Goal: Information Seeking & Learning: Learn about a topic

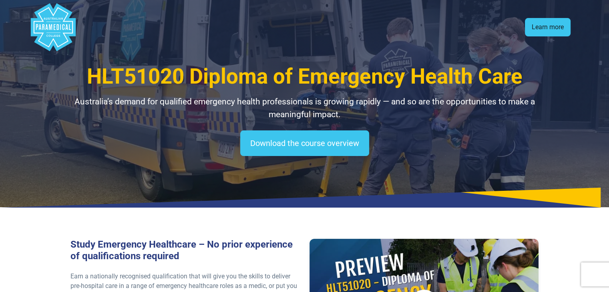
click at [548, 34] on link "Learn more" at bounding box center [548, 27] width 46 height 18
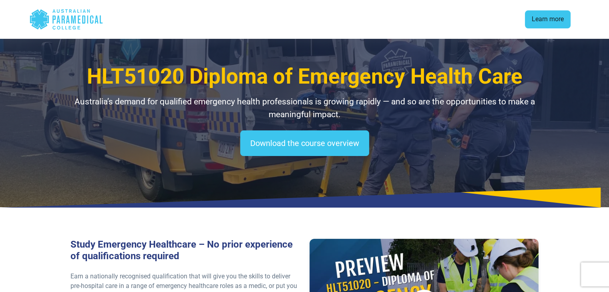
scroll to position [1063, 0]
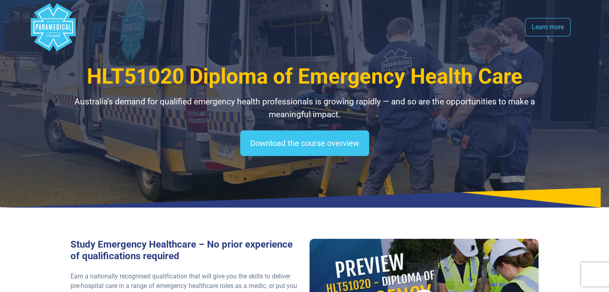
click at [33, 22] on icon "Australian Paramedical College" at bounding box center [52, 27] width 39 height 40
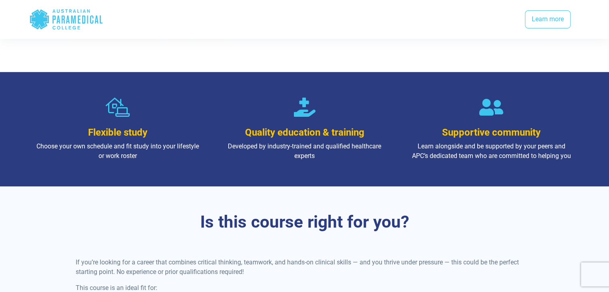
scroll to position [442, 0]
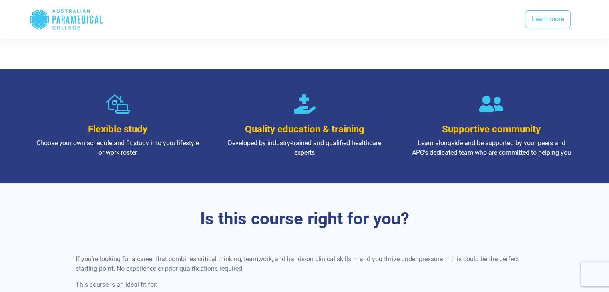
click at [307, 101] on icon at bounding box center [305, 103] width 24 height 19
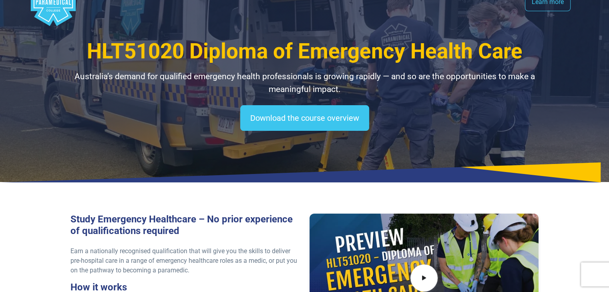
scroll to position [0, 0]
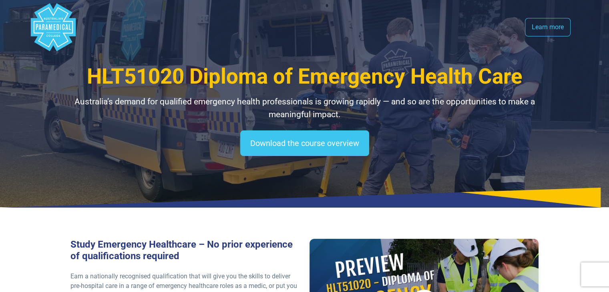
click at [313, 89] on span "HLT51020 Diploma of Emergency Health Care" at bounding box center [304, 76] width 435 height 25
click at [245, 71] on span "HLT51020 Diploma of Emergency Health Care" at bounding box center [304, 76] width 435 height 25
click at [528, 29] on link "Learn more" at bounding box center [548, 27] width 46 height 18
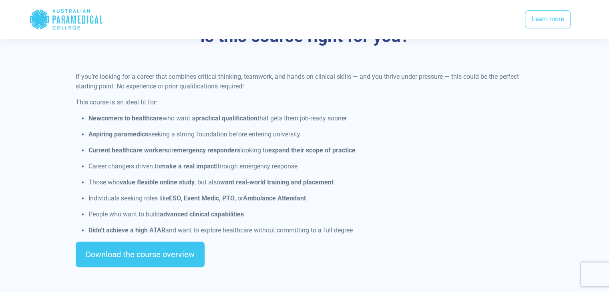
scroll to position [632, 0]
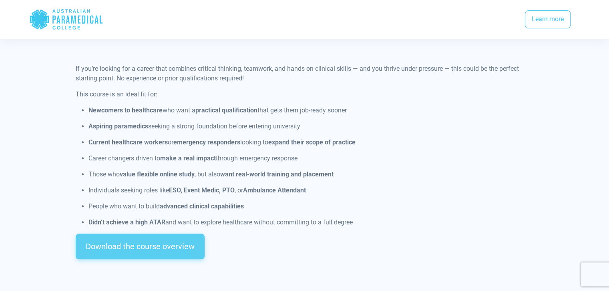
click at [149, 249] on link "Download the course overview" at bounding box center [140, 247] width 129 height 26
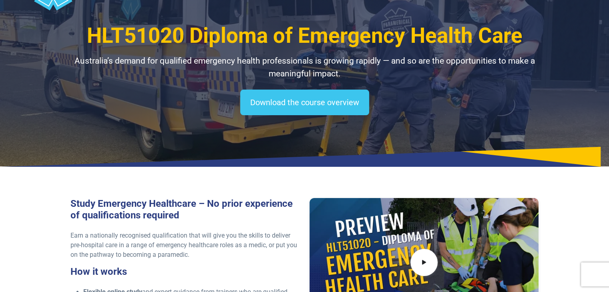
scroll to position [0, 0]
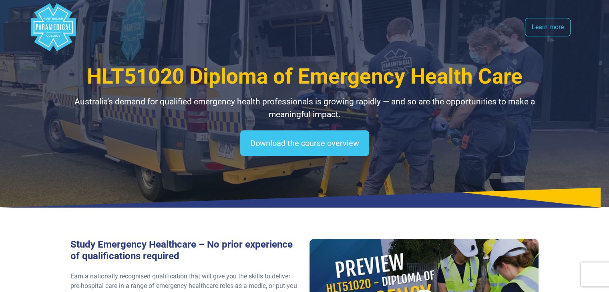
click at [234, 74] on span "HLT51020 Diploma of Emergency Health Care" at bounding box center [304, 76] width 435 height 25
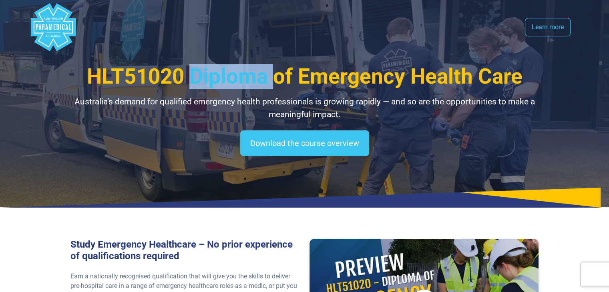
click at [234, 74] on span "HLT51020 Diploma of Emergency Health Care" at bounding box center [304, 76] width 435 height 25
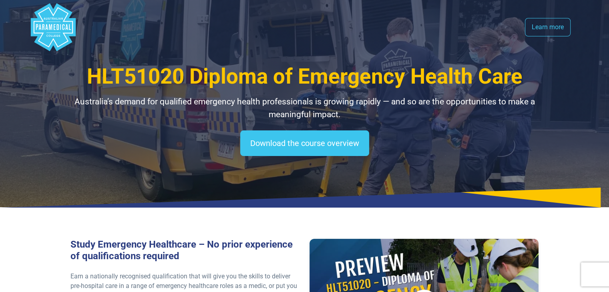
click at [47, 28] on icon "Australian Paramedical College" at bounding box center [46, 27] width 2 height 6
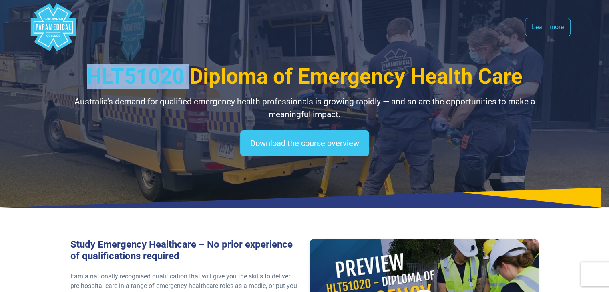
click at [47, 28] on icon "Australian Paramedical College" at bounding box center [46, 27] width 2 height 6
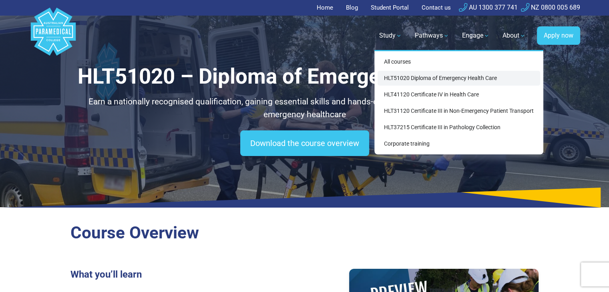
click at [464, 76] on link "HLT51020 Diploma of Emergency Health Care" at bounding box center [458, 78] width 162 height 15
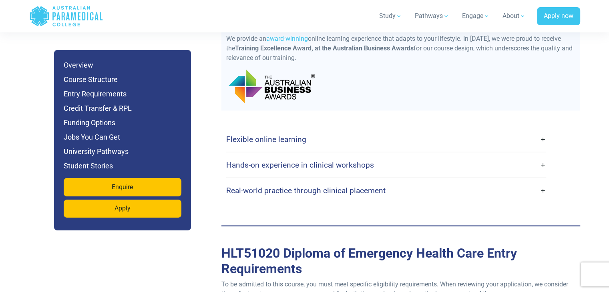
scroll to position [2013, 0]
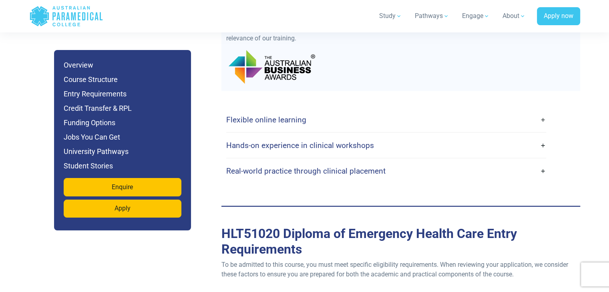
click at [532, 110] on link "Flexible online learning" at bounding box center [386, 119] width 320 height 19
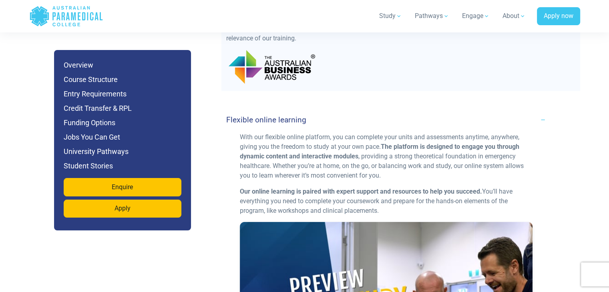
click at [533, 110] on link "Flexible online learning" at bounding box center [386, 119] width 320 height 19
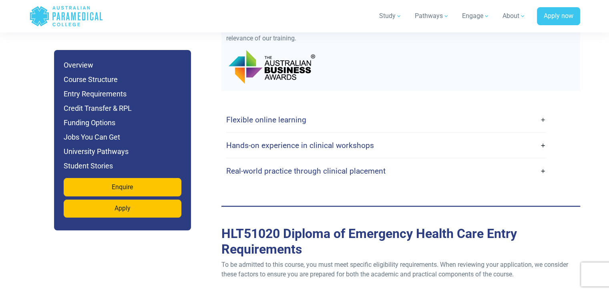
click at [531, 136] on link "Hands-on experience in clinical workshops" at bounding box center [386, 145] width 320 height 19
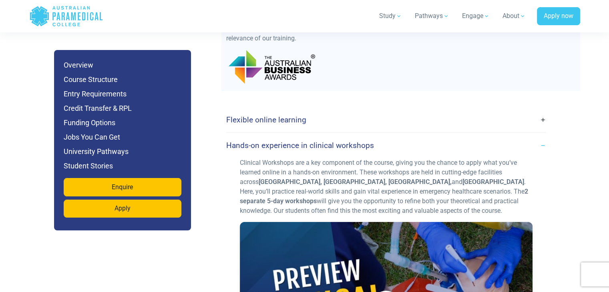
click at [531, 136] on link "Hands-on experience in clinical workshops" at bounding box center [386, 145] width 320 height 19
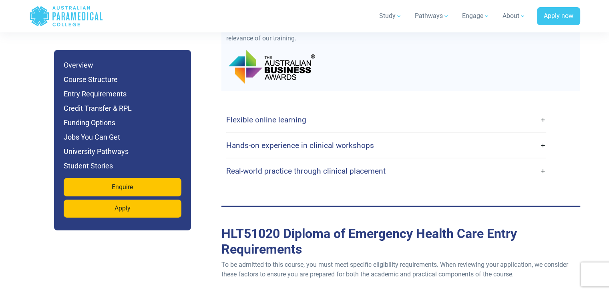
click at [544, 162] on link "Real-world practice through clinical placement" at bounding box center [386, 171] width 320 height 19
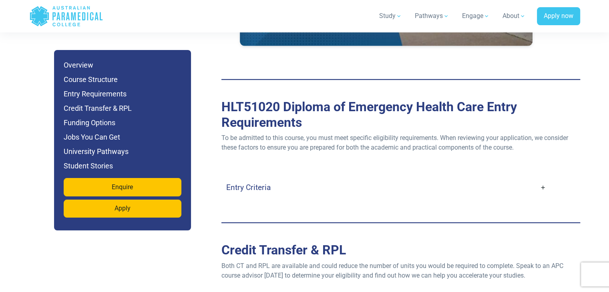
scroll to position [2477, 0]
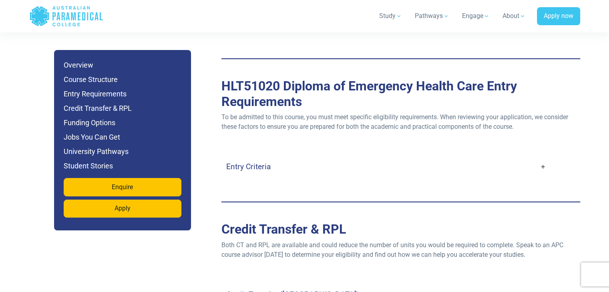
click at [544, 157] on link "Entry Criteria" at bounding box center [386, 166] width 320 height 19
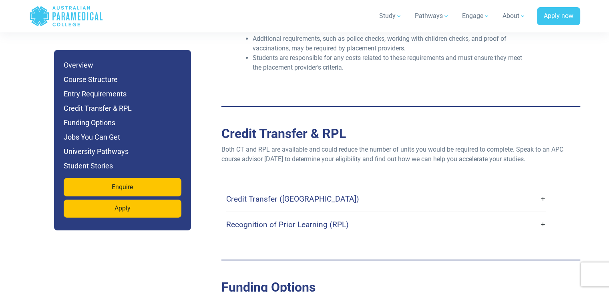
scroll to position [2892, 0]
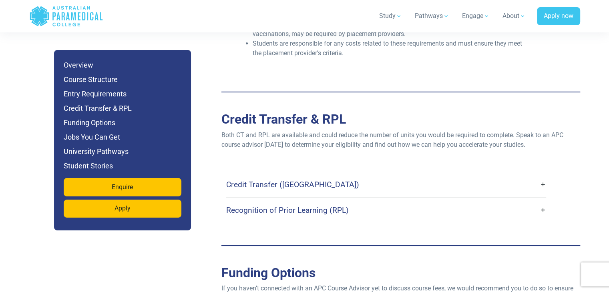
click at [531, 175] on link "Credit Transfer (CT)" at bounding box center [386, 184] width 320 height 19
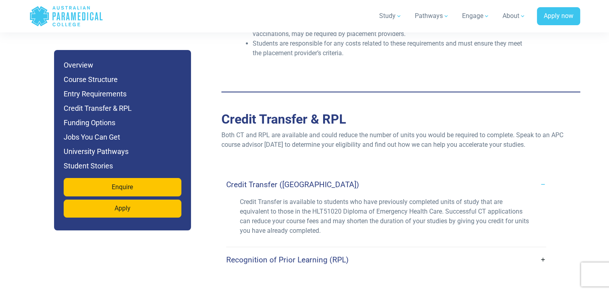
click at [524, 251] on link "Recognition of Prior Learning (RPL)" at bounding box center [386, 260] width 320 height 19
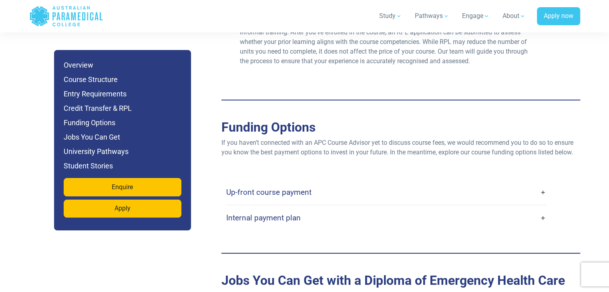
scroll to position [3154, 0]
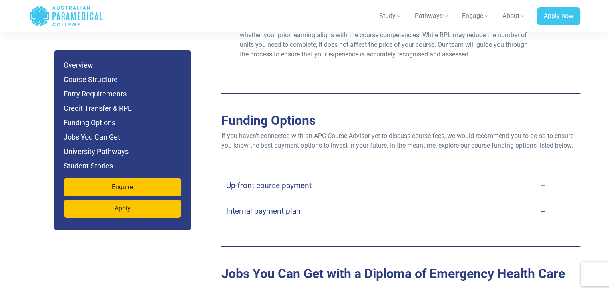
click at [530, 176] on link "Up-front course payment" at bounding box center [386, 185] width 320 height 19
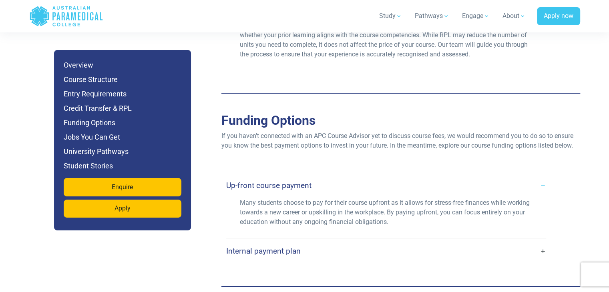
click at [540, 242] on link "Internal payment plan" at bounding box center [386, 251] width 320 height 19
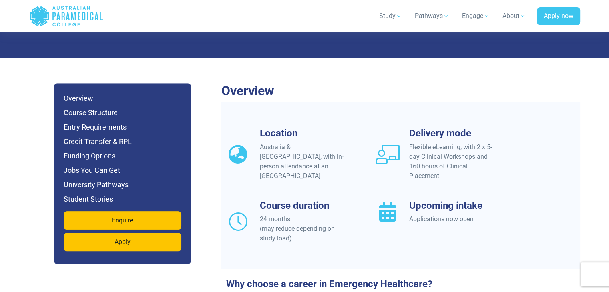
scroll to position [700, 0]
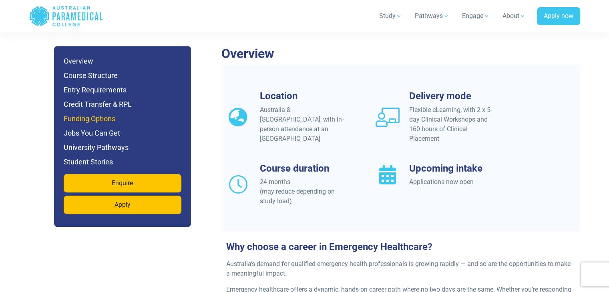
click at [105, 113] on h6 "Funding Options" at bounding box center [123, 118] width 118 height 11
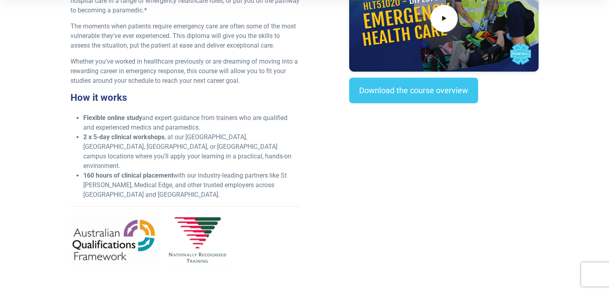
scroll to position [319, 0]
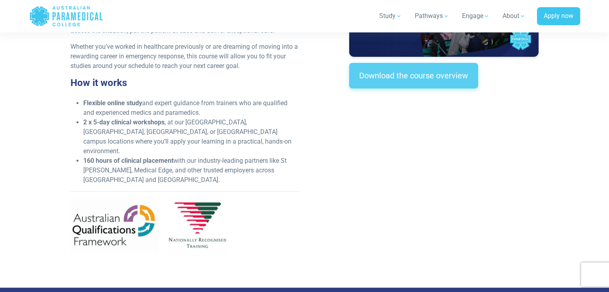
click at [447, 81] on link "Download the course overview" at bounding box center [413, 76] width 129 height 26
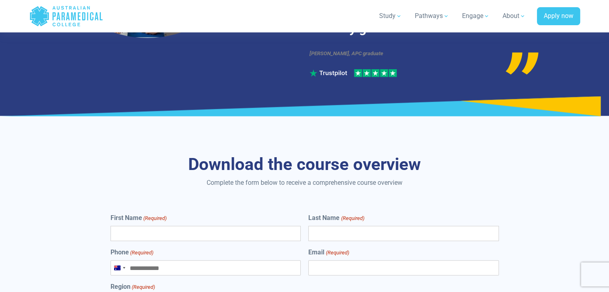
scroll to position [5102, 0]
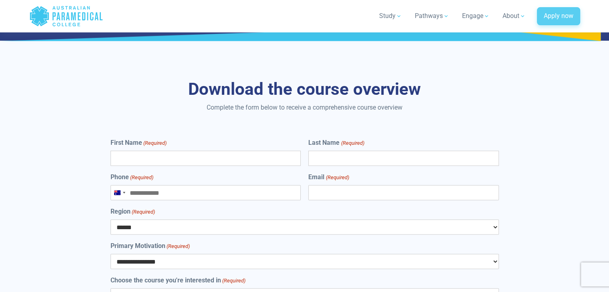
click at [552, 12] on link "Apply now" at bounding box center [558, 16] width 43 height 18
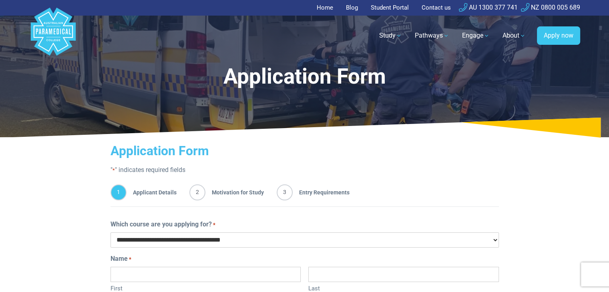
click at [221, 196] on span "Motivation for Study" at bounding box center [234, 193] width 58 height 16
click at [303, 189] on span "Entry Requirements" at bounding box center [321, 193] width 57 height 16
click at [245, 239] on select "**********" at bounding box center [304, 240] width 388 height 15
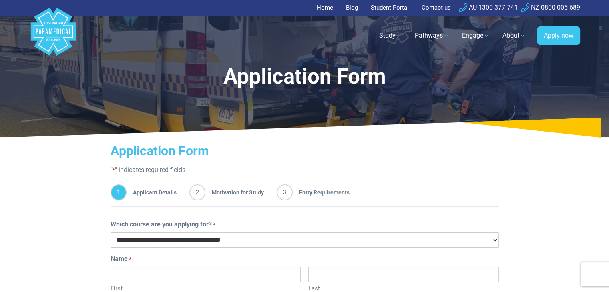
click at [245, 239] on select "**********" at bounding box center [304, 240] width 388 height 15
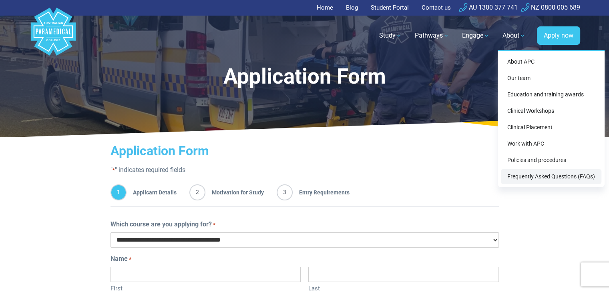
click at [546, 173] on link "Frequently Asked Questions (FAQs)" at bounding box center [551, 176] width 100 height 15
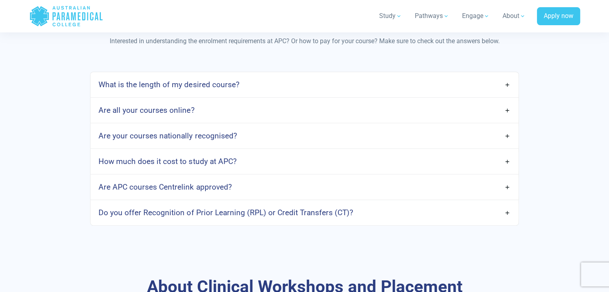
scroll to position [685, 0]
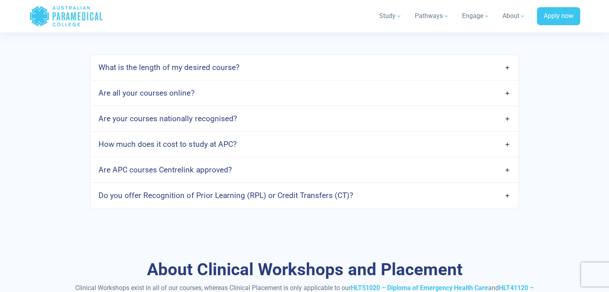
click at [355, 146] on link "How much does it cost to study at APC?" at bounding box center [303, 144] width 427 height 19
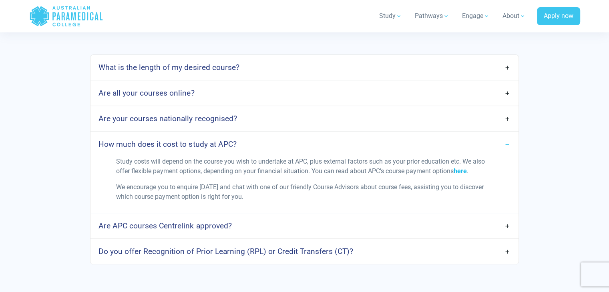
click at [462, 173] on link "here" at bounding box center [459, 171] width 13 height 8
click at [512, 145] on link "How much does it cost to study at APC?" at bounding box center [303, 144] width 427 height 19
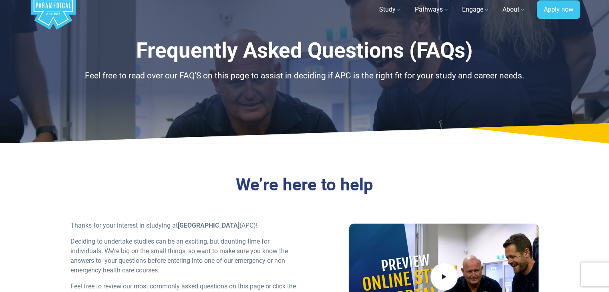
scroll to position [0, 0]
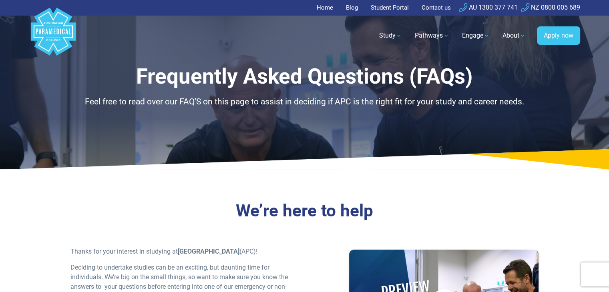
click at [324, 10] on link "Home" at bounding box center [327, 8] width 21 height 16
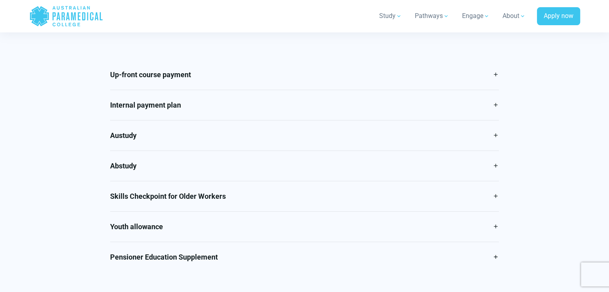
scroll to position [381, 0]
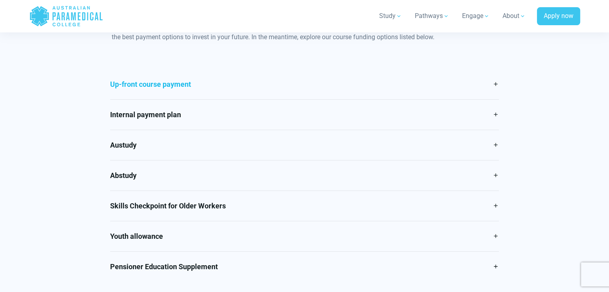
click at [480, 82] on link "Up-front course payment" at bounding box center [304, 84] width 389 height 30
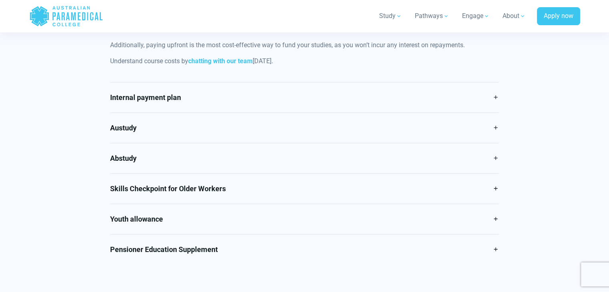
scroll to position [508, 0]
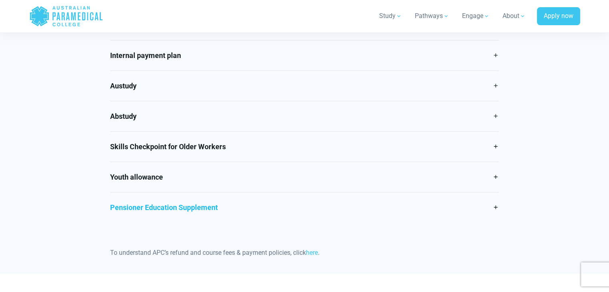
click at [491, 199] on link "Pensioner Education Supplement" at bounding box center [304, 208] width 389 height 30
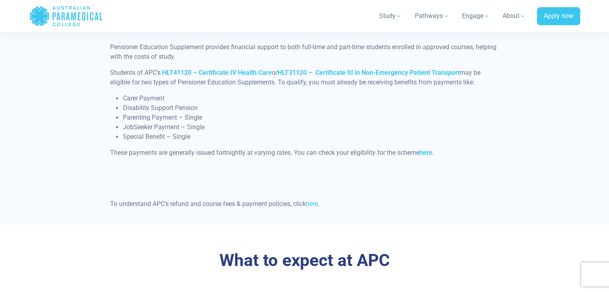
scroll to position [634, 0]
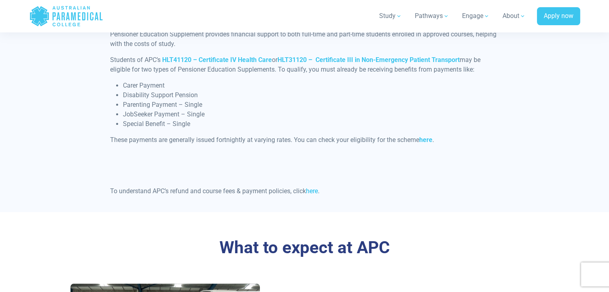
click at [318, 191] on link "here" at bounding box center [312, 191] width 12 height 8
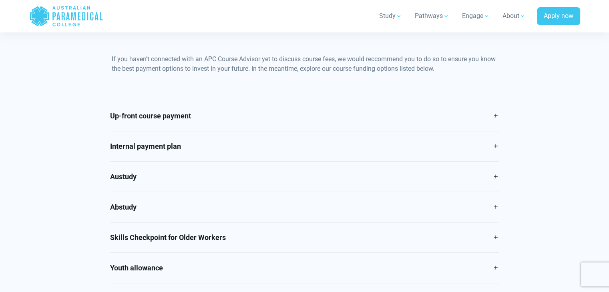
scroll to position [352, 0]
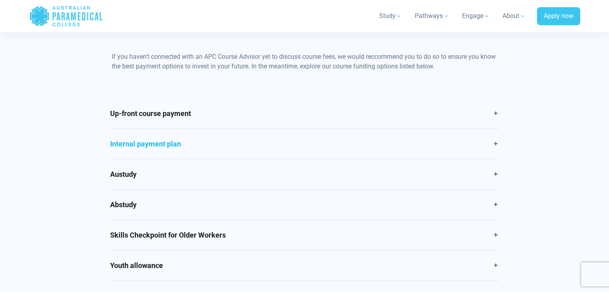
click at [456, 138] on link "Internal payment plan" at bounding box center [304, 144] width 389 height 30
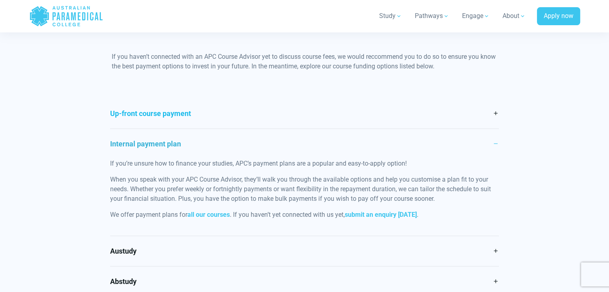
click at [449, 111] on link "Up-front course payment" at bounding box center [304, 113] width 389 height 30
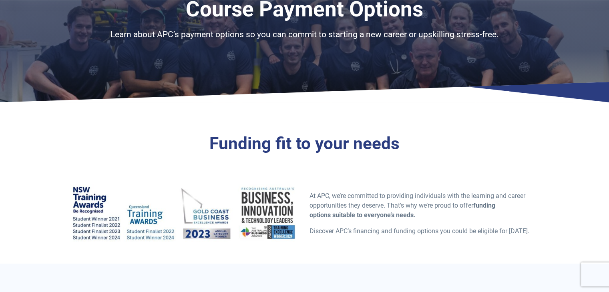
scroll to position [55, 0]
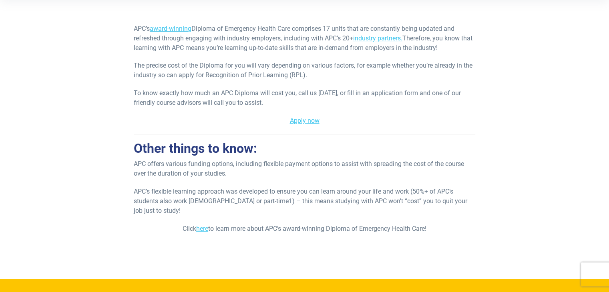
scroll to position [165, 0]
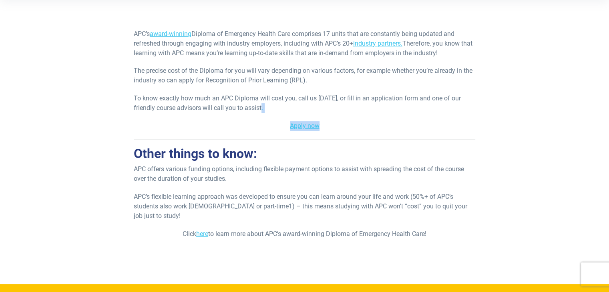
drag, startPoint x: 17, startPoint y: 0, endPoint x: 271, endPoint y: 106, distance: 274.7
click at [271, 106] on div "APC’s award-winning Diploma of Emergency Health Care comprises 17 units that ar…" at bounding box center [304, 138] width 341 height 218
